Goal: Task Accomplishment & Management: Use online tool/utility

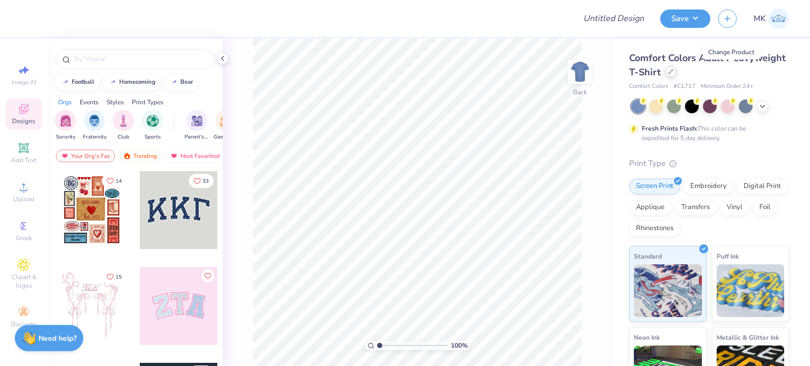
click at [673, 72] on icon at bounding box center [670, 71] width 5 height 5
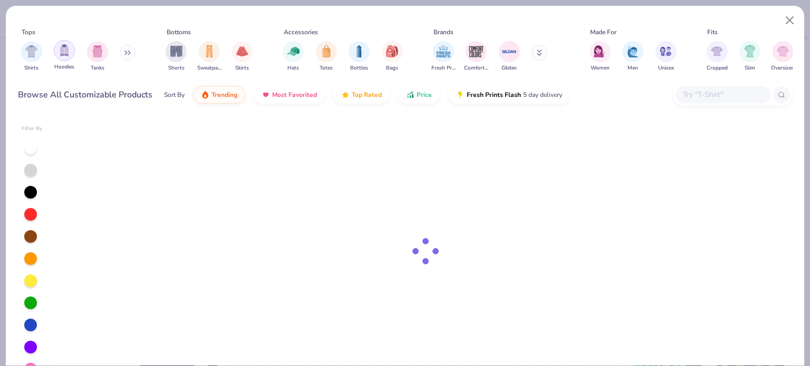
click at [63, 55] on img "filter for Hoodies" at bounding box center [65, 50] width 12 height 12
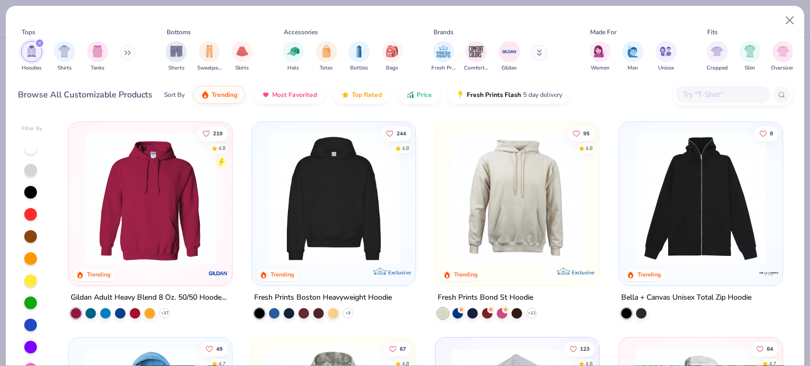
scroll to position [158, 0]
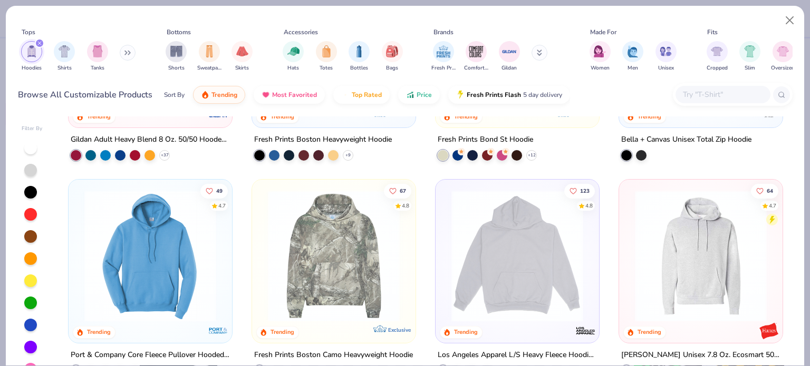
click at [701, 257] on img at bounding box center [701, 256] width 142 height 132
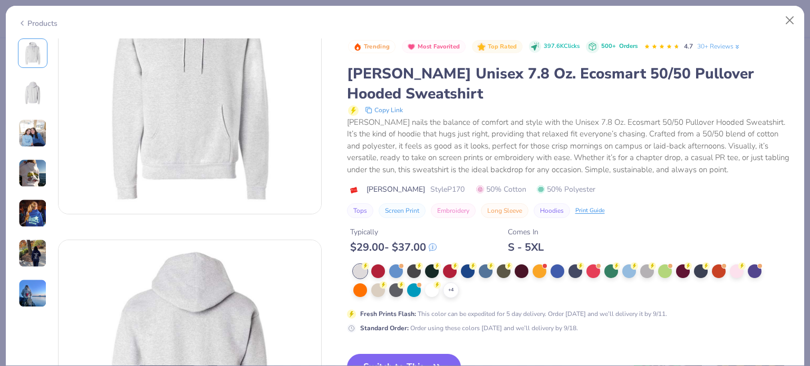
scroll to position [105, 0]
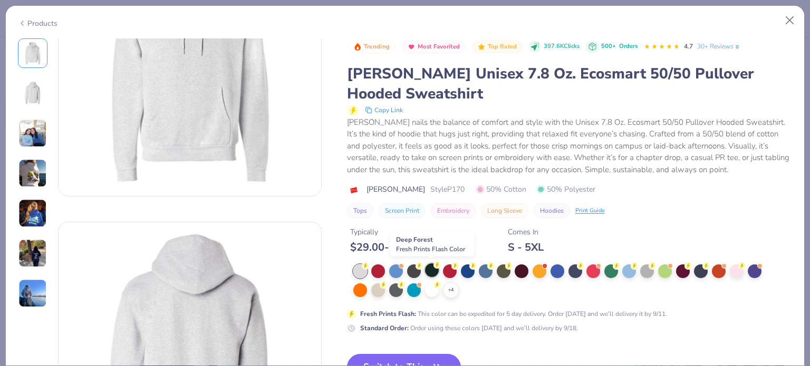
click at [432, 268] on div at bounding box center [432, 271] width 14 height 14
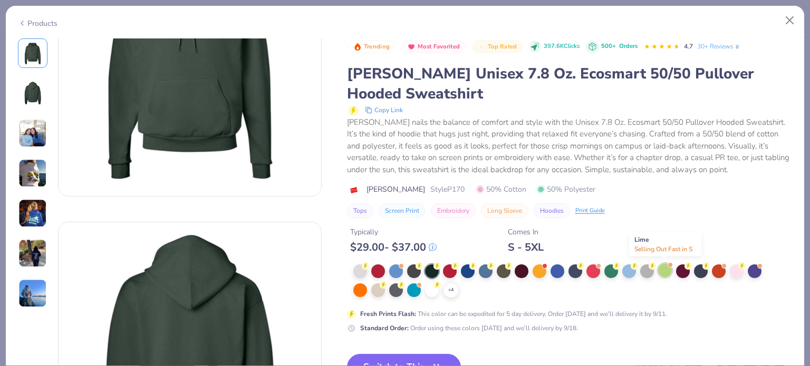
click at [668, 272] on div at bounding box center [665, 271] width 14 height 14
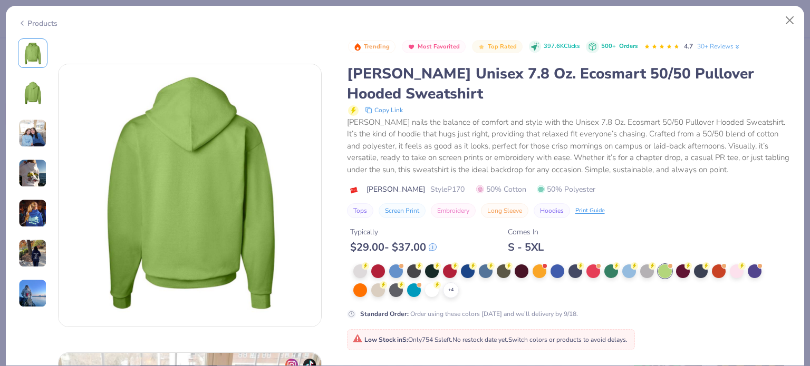
scroll to position [422, 0]
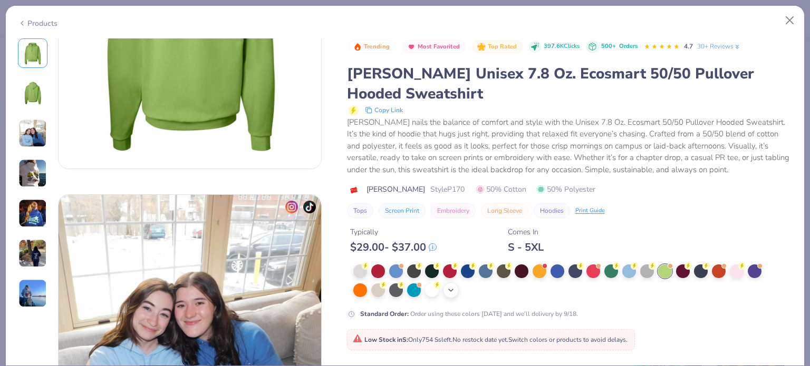
click at [451, 287] on icon at bounding box center [451, 290] width 8 height 8
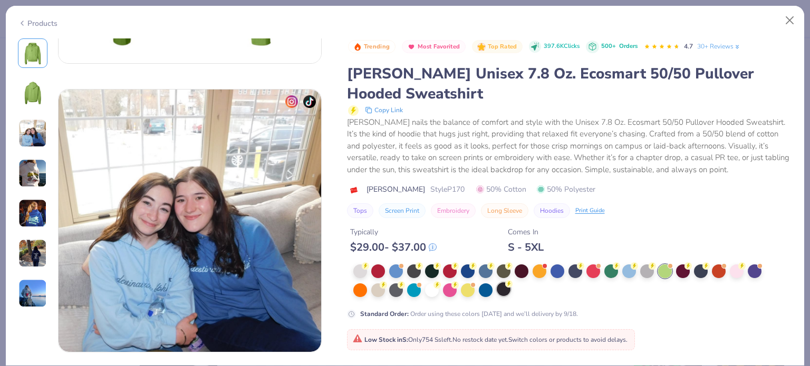
click at [504, 292] on div at bounding box center [504, 290] width 14 height 14
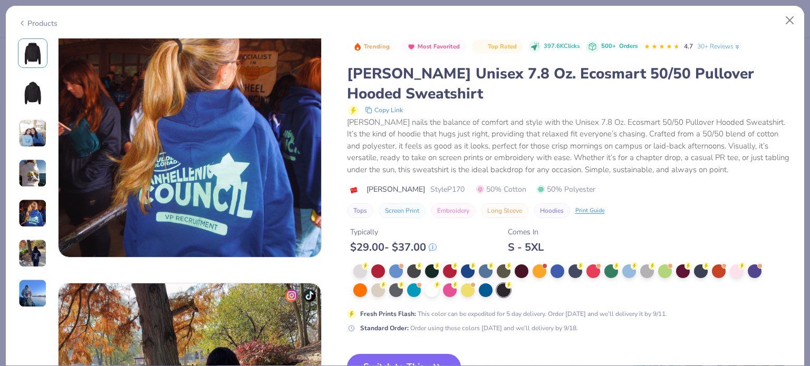
scroll to position [1318, 0]
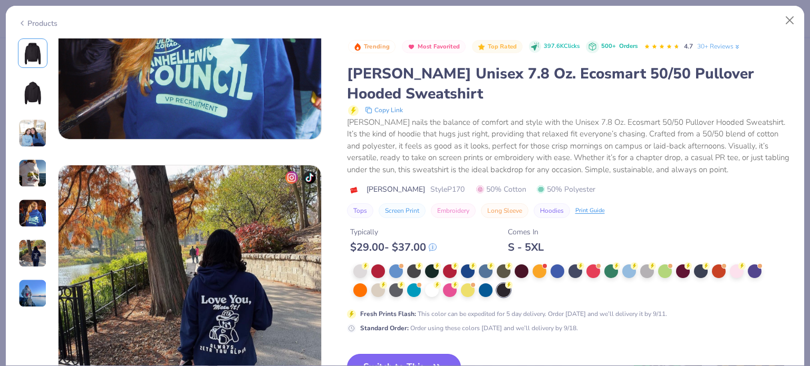
click at [401, 358] on button "Switch to This" at bounding box center [404, 367] width 114 height 26
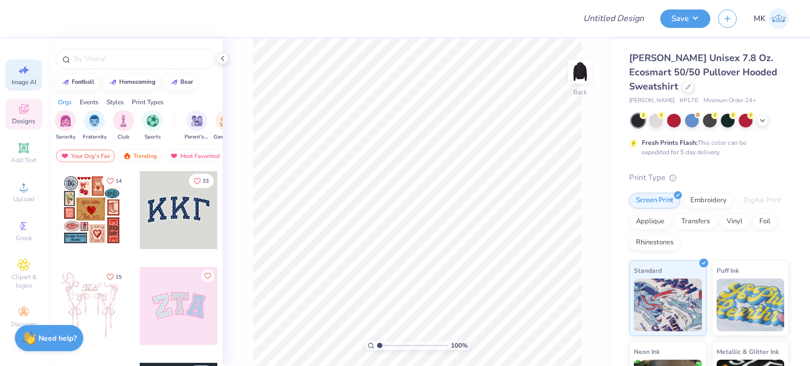
click at [13, 74] on div "Image AI" at bounding box center [23, 75] width 37 height 31
select select "4"
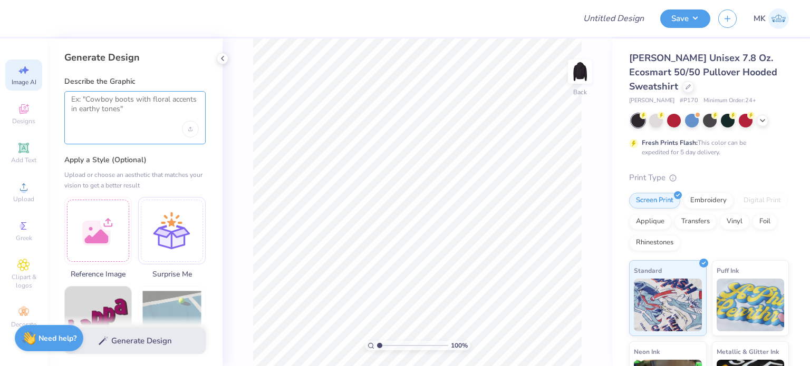
click at [103, 115] on textarea at bounding box center [135, 108] width 128 height 26
paste textarea "Delta Delta Delta"
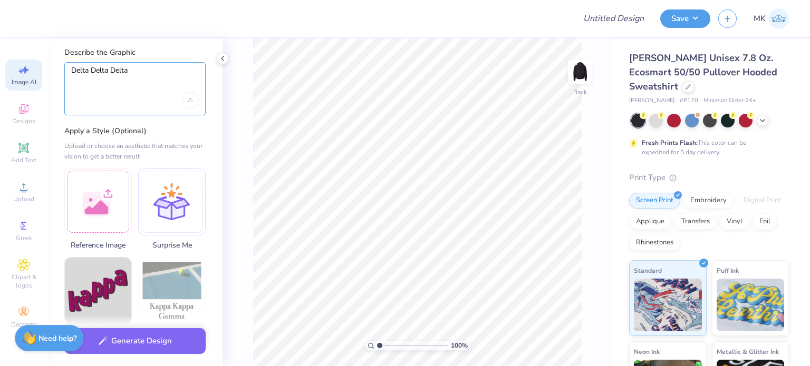
scroll to position [53, 0]
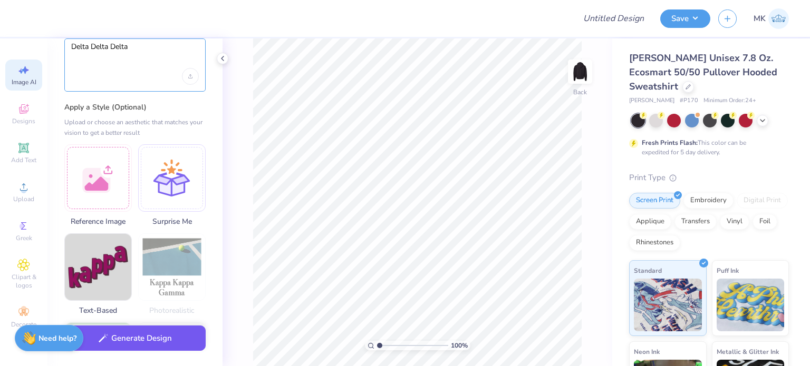
type textarea "Delta Delta Delta"
click at [129, 341] on button "Generate Design" at bounding box center [134, 339] width 141 height 26
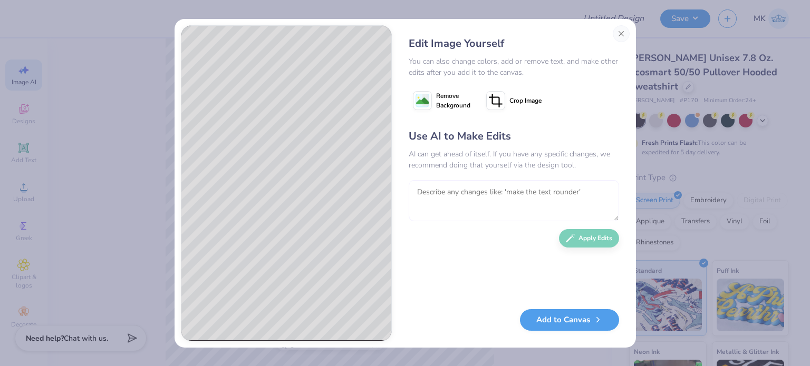
click at [447, 207] on textarea at bounding box center [514, 200] width 210 height 41
type textarea "make it cute sorority"
click at [581, 241] on button "Apply Edits" at bounding box center [589, 236] width 60 height 18
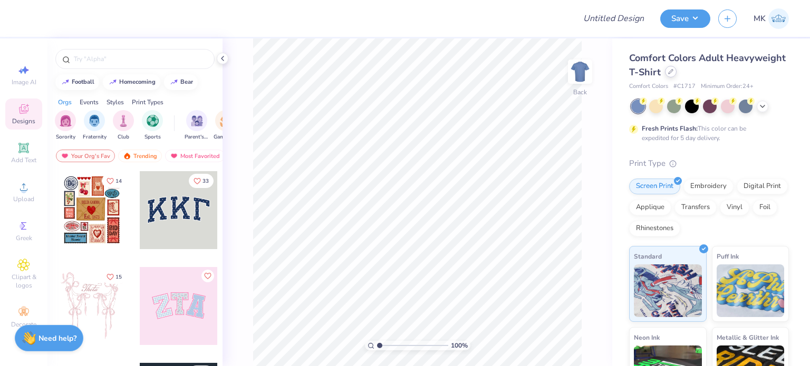
click at [673, 72] on icon at bounding box center [670, 71] width 5 height 5
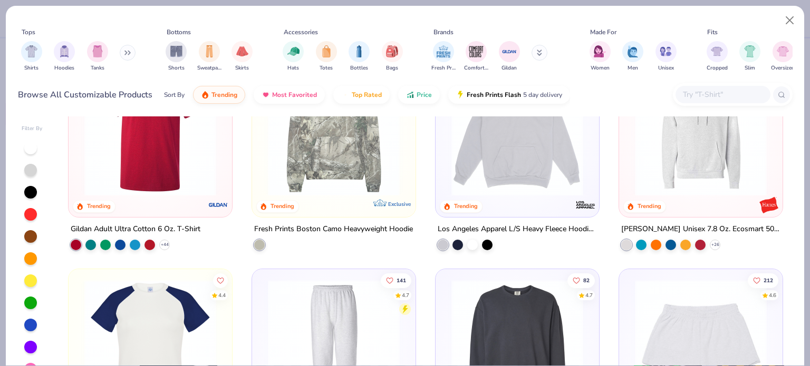
scroll to position [1740, 0]
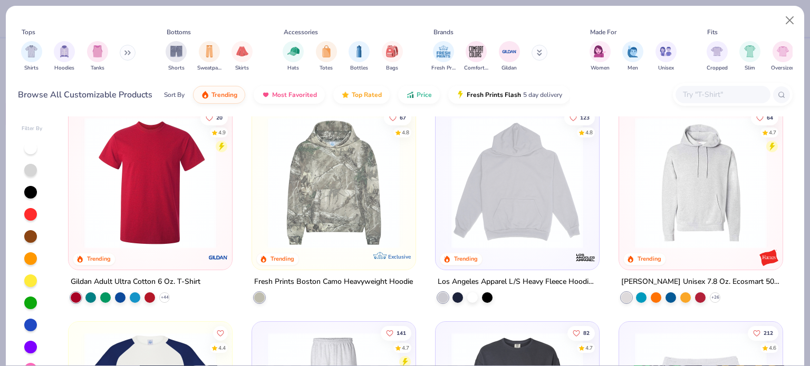
click at [671, 195] on img at bounding box center [701, 183] width 142 height 132
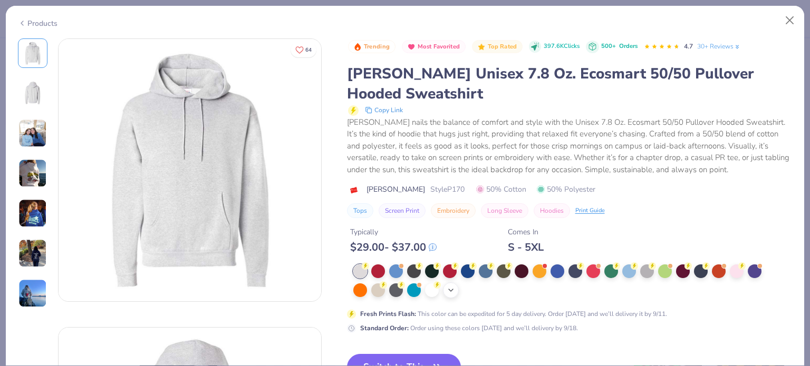
click at [451, 293] on icon at bounding box center [451, 290] width 8 height 8
click at [506, 290] on div at bounding box center [504, 290] width 14 height 14
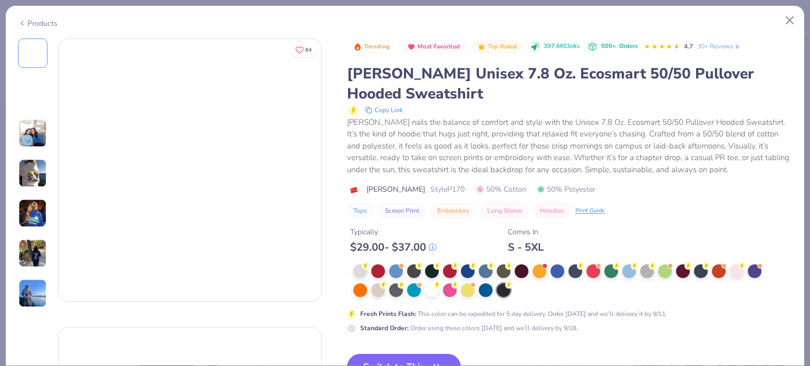
scroll to position [53, 0]
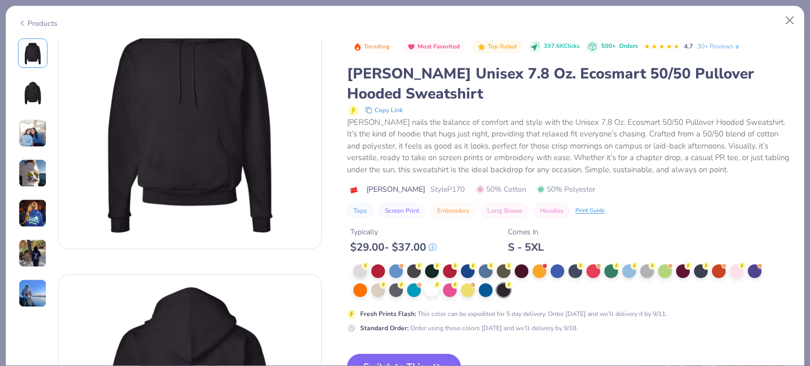
click at [402, 354] on button "Switch to This" at bounding box center [404, 367] width 114 height 26
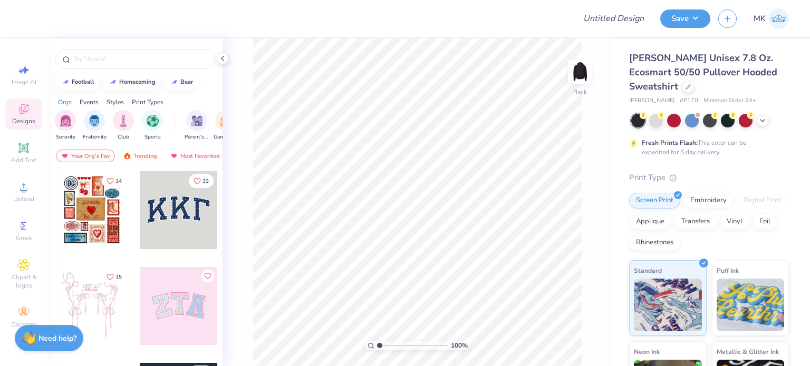
click at [800, 76] on div "[PERSON_NAME] Unisex 7.8 Oz. Ecosmart 50/50 Pullover Hooded Sweatshirt [PERSON_…" at bounding box center [711, 268] width 198 height 460
click at [21, 72] on icon at bounding box center [20, 71] width 5 height 5
select select "4"
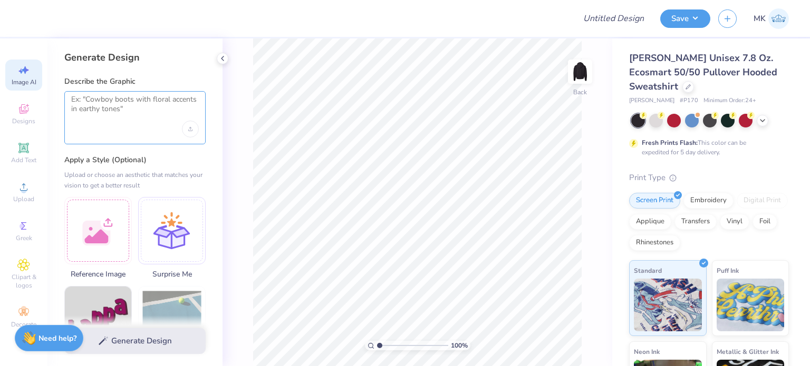
click at [93, 101] on textarea at bounding box center [135, 108] width 128 height 26
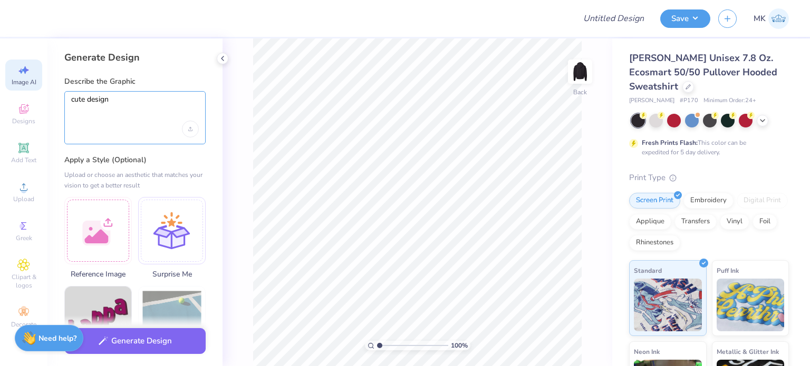
paste textarea "Delta Delta Delta"
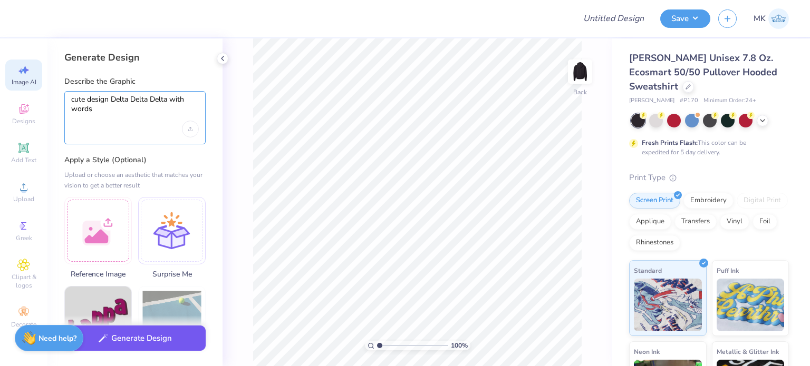
type textarea "cute design Delta Delta Delta with words"
click at [121, 342] on button "Generate Design" at bounding box center [134, 339] width 141 height 26
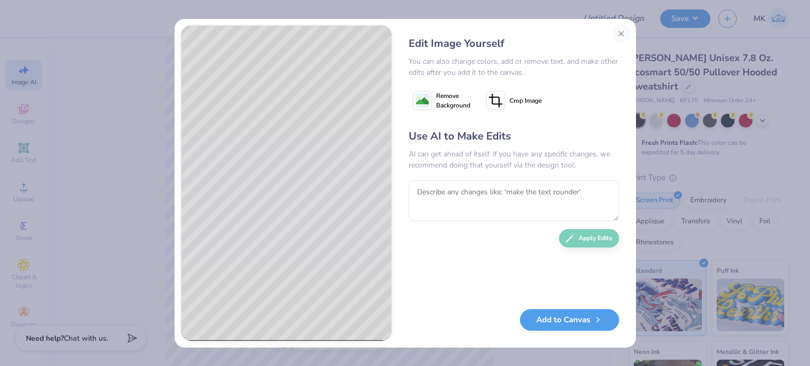
click at [418, 103] on image at bounding box center [422, 101] width 13 height 13
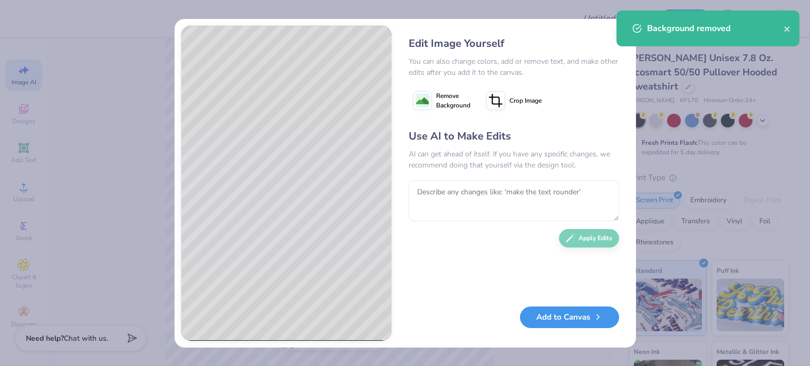
click at [565, 322] on button "Add to Canvas" at bounding box center [569, 318] width 99 height 22
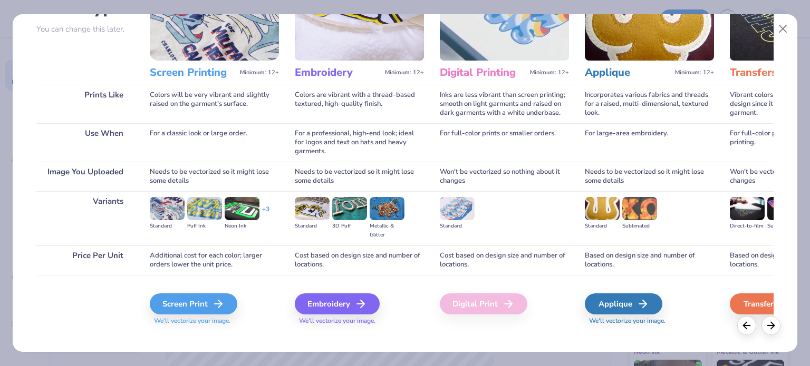
scroll to position [106, 0]
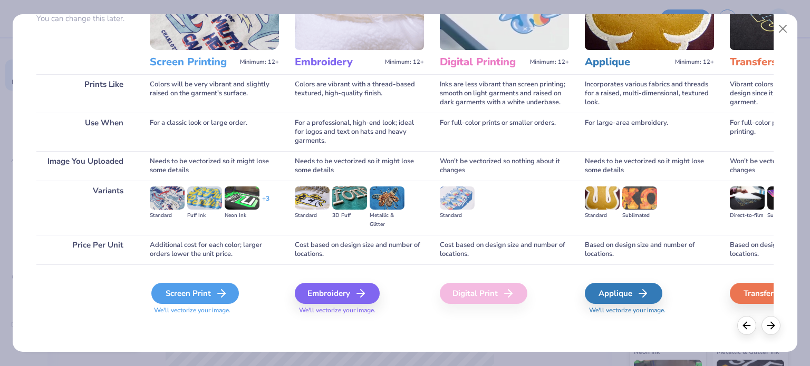
click at [190, 293] on div "Screen Print" at bounding box center [195, 293] width 88 height 21
click at [206, 296] on div "Screen Print" at bounding box center [195, 293] width 88 height 21
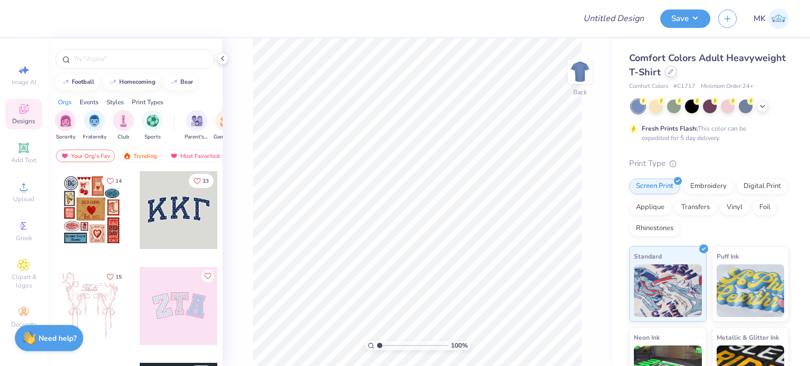
click at [673, 74] on icon at bounding box center [670, 71] width 5 height 5
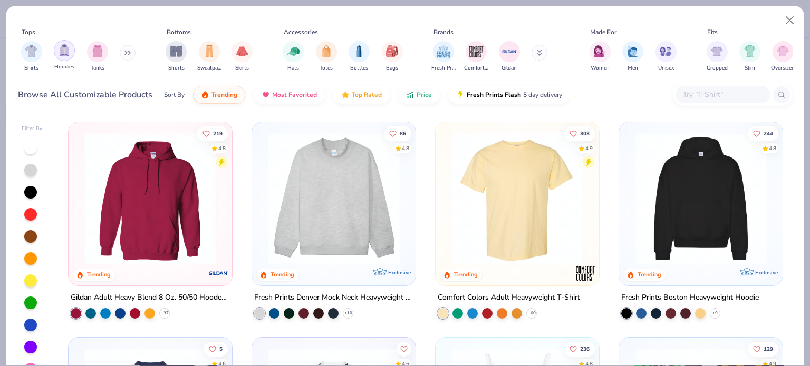
click at [60, 54] on img "filter for Hoodies" at bounding box center [65, 50] width 12 height 12
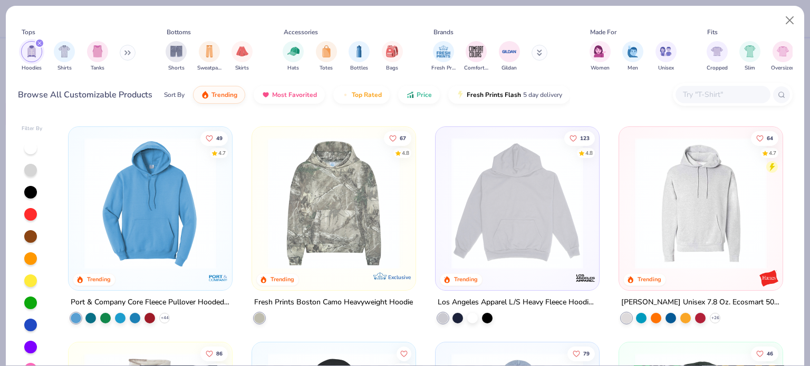
scroll to position [264, 0]
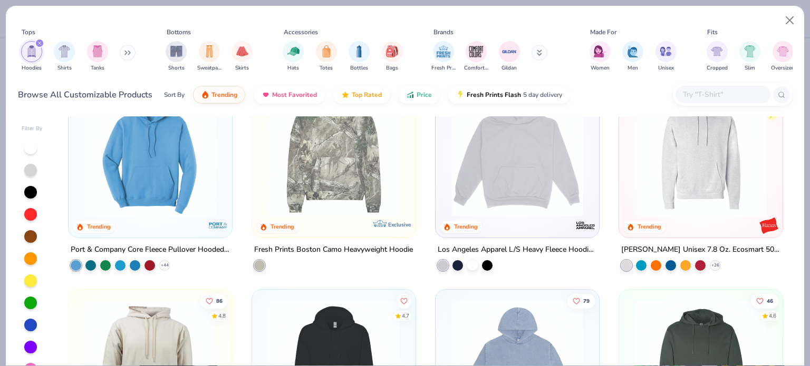
click at [653, 135] on img at bounding box center [701, 151] width 142 height 132
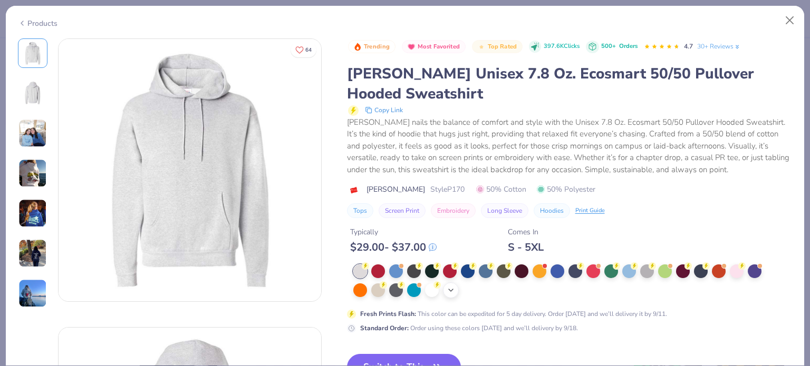
click at [450, 291] on polyline at bounding box center [451, 290] width 4 height 2
click at [504, 287] on div at bounding box center [504, 290] width 14 height 14
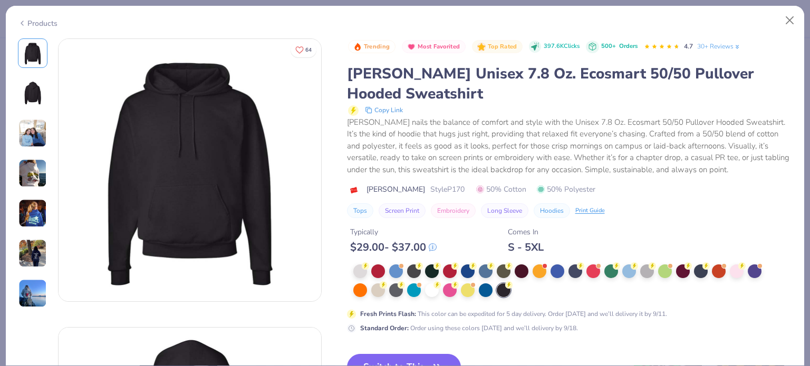
scroll to position [158, 0]
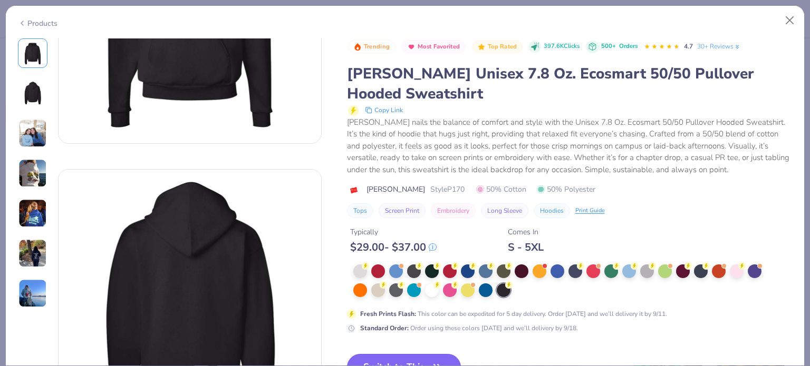
click at [412, 354] on button "Switch to This" at bounding box center [404, 367] width 114 height 26
click at [411, 354] on button "Switch to This" at bounding box center [404, 367] width 114 height 26
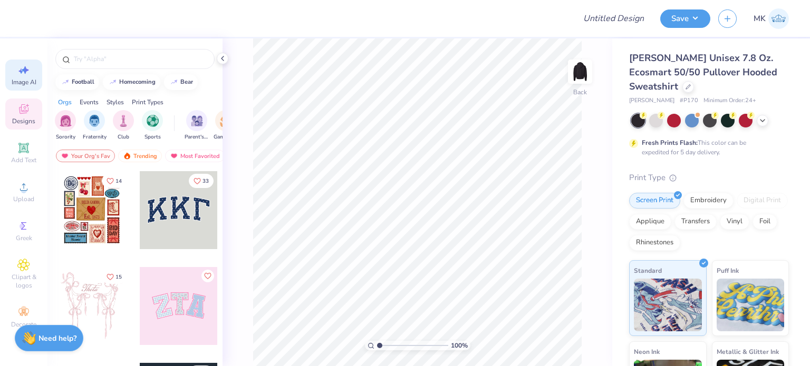
click at [28, 70] on icon at bounding box center [25, 70] width 7 height 8
select select "4"
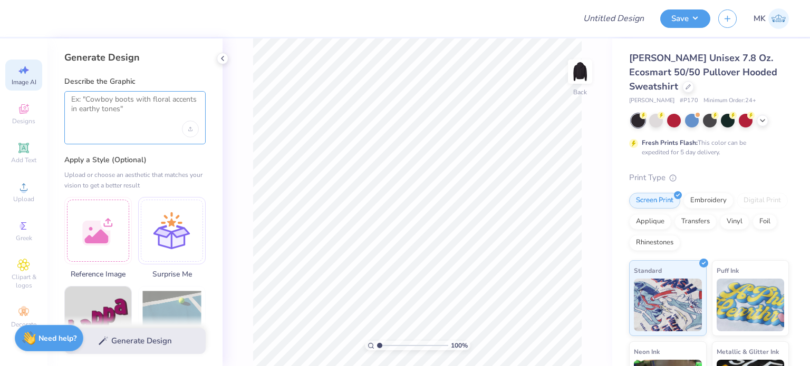
click at [139, 116] on textarea at bounding box center [135, 108] width 128 height 26
paste textarea "Delta Delta Delta"
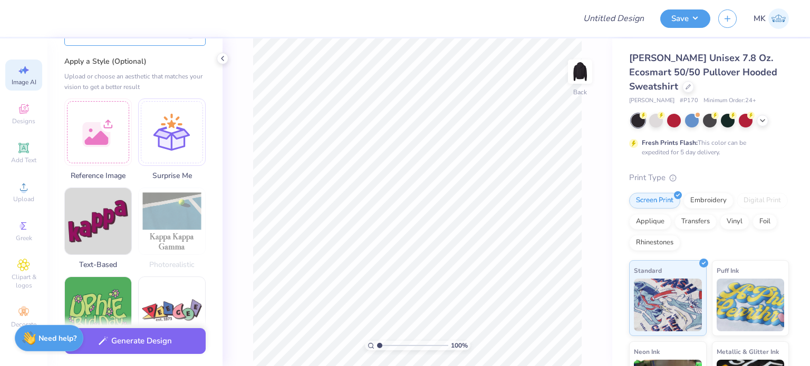
scroll to position [105, 0]
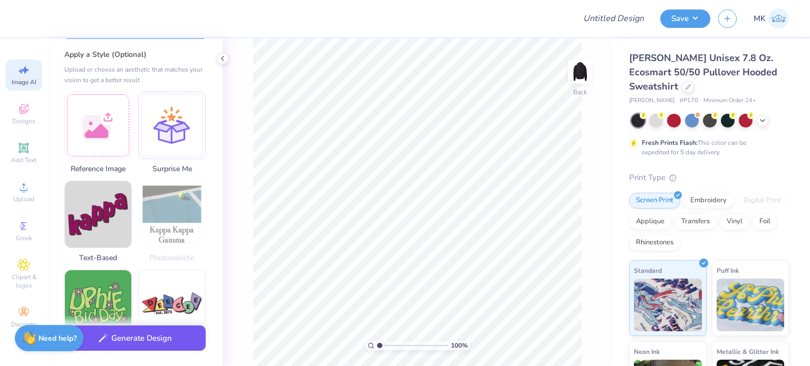
type textarea "Delta Delta Delta cute designs"
click at [139, 335] on button "Generate Design" at bounding box center [134, 339] width 141 height 26
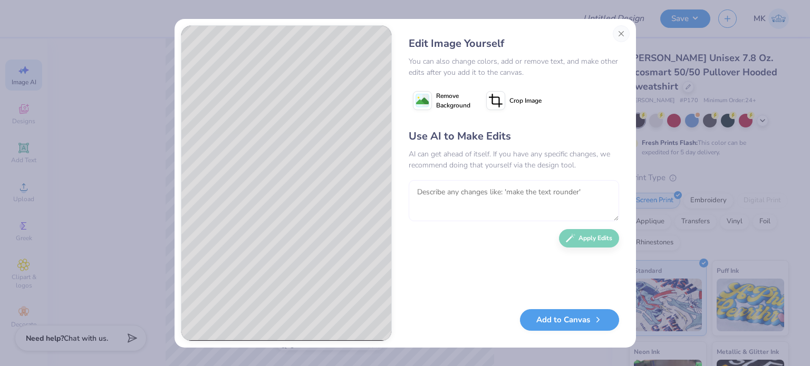
click at [475, 206] on textarea at bounding box center [514, 200] width 210 height 41
type textarea "add the word delta delta delta"
click at [575, 239] on icon "button" at bounding box center [570, 235] width 9 height 9
click at [421, 102] on image at bounding box center [422, 101] width 13 height 13
